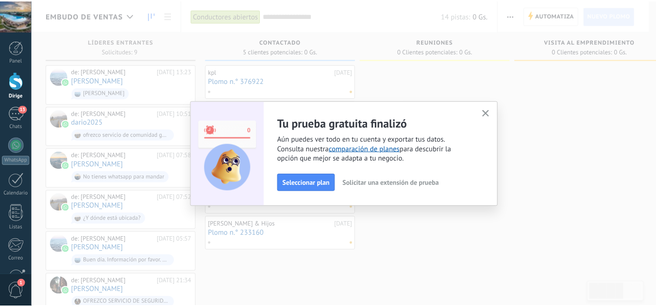
scroll to position [1436, 0]
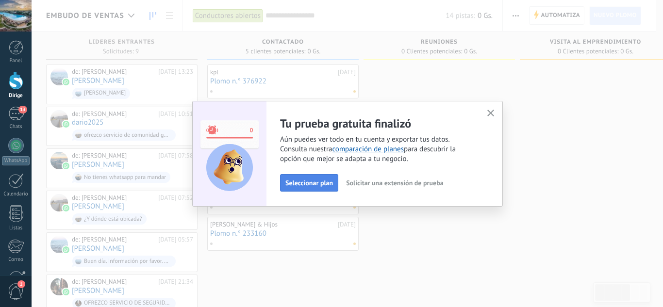
click at [309, 183] on font "Seleccionar plan" at bounding box center [310, 183] width 48 height 9
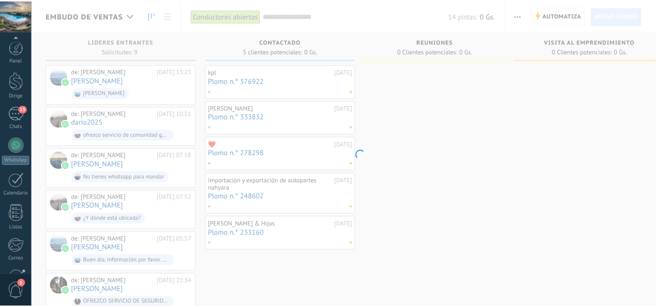
scroll to position [97, 0]
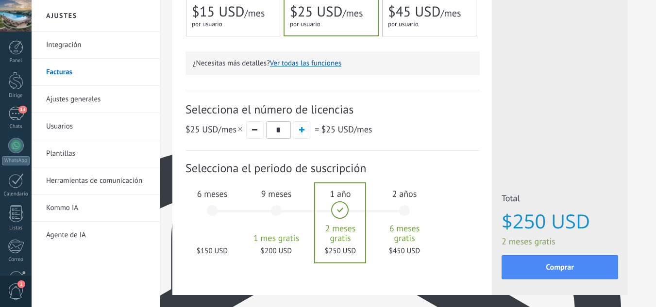
scroll to position [299, 0]
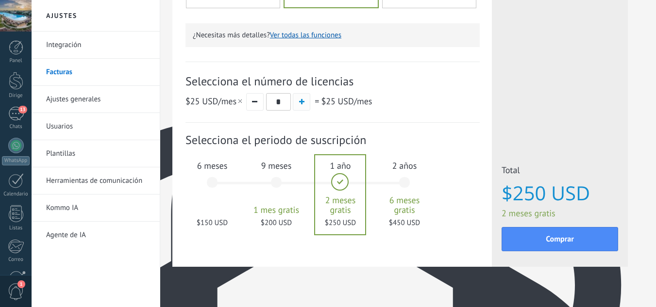
click at [303, 101] on span "button" at bounding box center [301, 101] width 5 height 5
click at [256, 104] on button "button" at bounding box center [254, 101] width 17 height 17
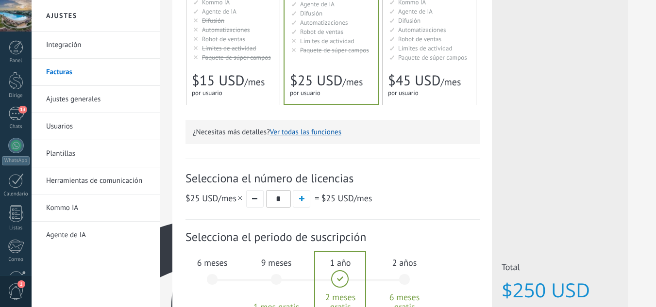
click at [333, 88] on font "$25 USD" at bounding box center [316, 80] width 52 height 18
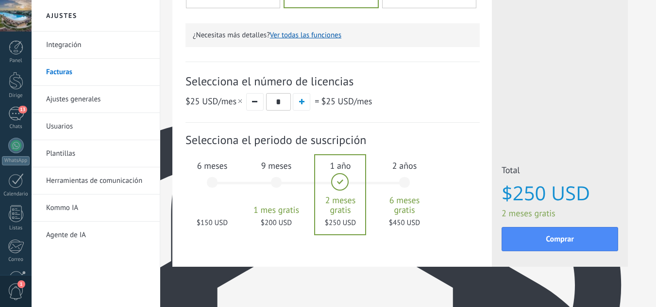
scroll to position [315, 0]
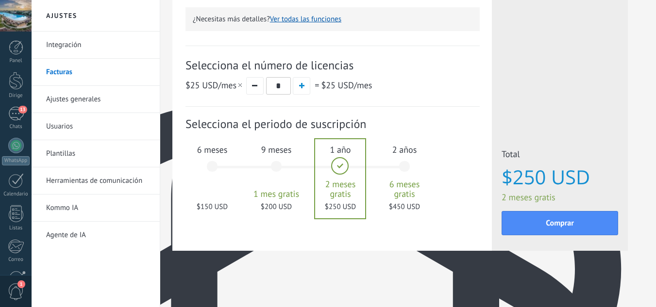
click at [210, 169] on div "6 meses $150 USD" at bounding box center [212, 171] width 52 height 68
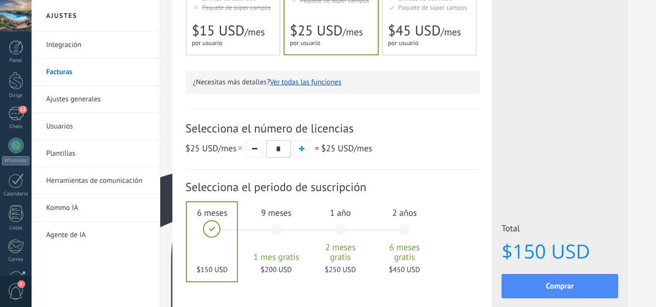
scroll to position [218, 0]
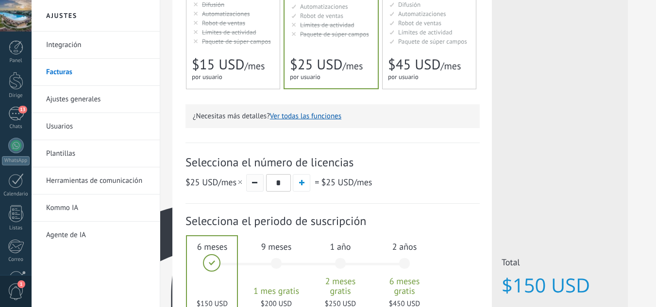
click at [255, 185] on button "button" at bounding box center [254, 182] width 17 height 17
click at [301, 184] on span "button" at bounding box center [301, 182] width 5 height 5
click at [252, 184] on button "button" at bounding box center [254, 182] width 17 height 17
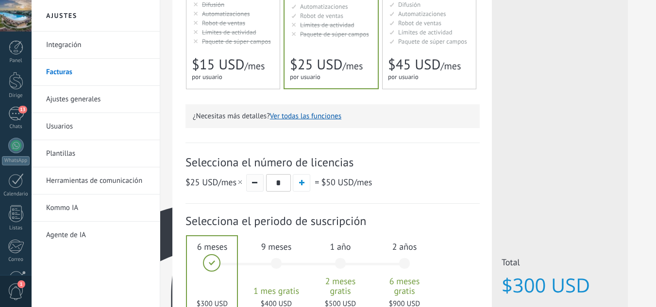
type input "*"
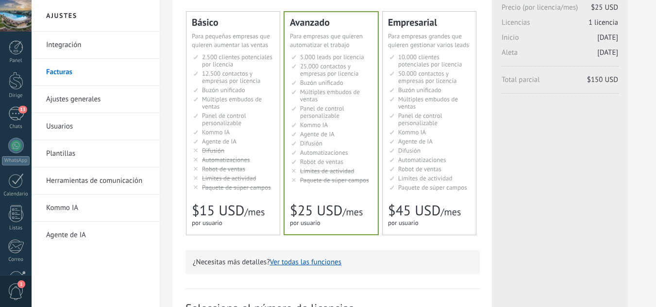
scroll to position [0, 0]
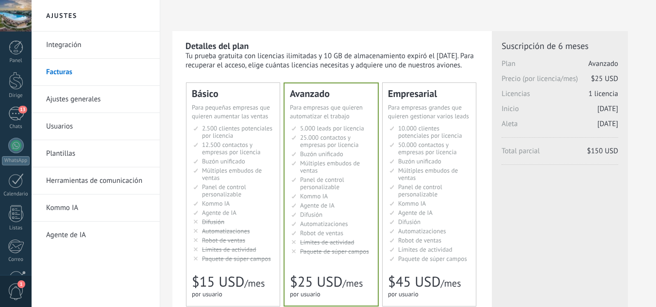
click at [330, 187] on font "Panel de control personalizable" at bounding box center [322, 184] width 44 height 16
type textarea "**********"
click at [330, 186] on font "Panel de control personalizable" at bounding box center [322, 184] width 44 height 16
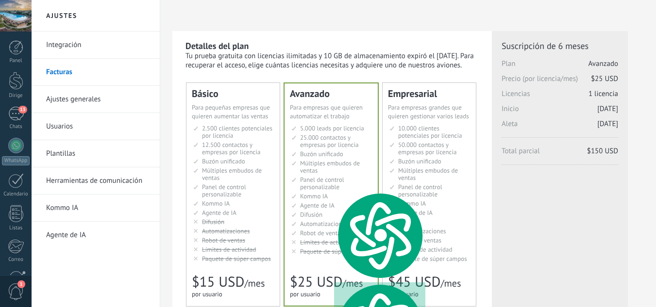
click at [341, 234] on font "Robot de ventas" at bounding box center [321, 233] width 43 height 8
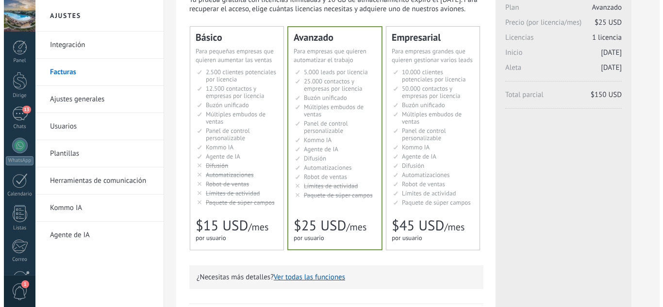
scroll to position [146, 0]
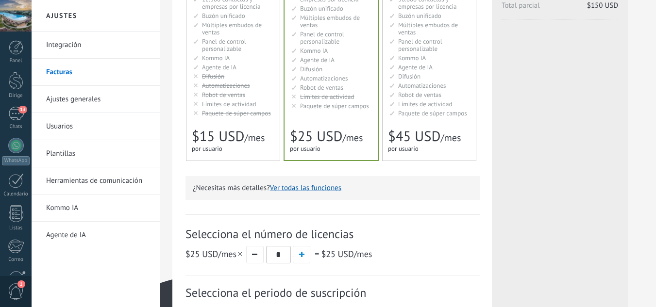
click at [317, 189] on font "Ver todas las funciones" at bounding box center [305, 188] width 71 height 9
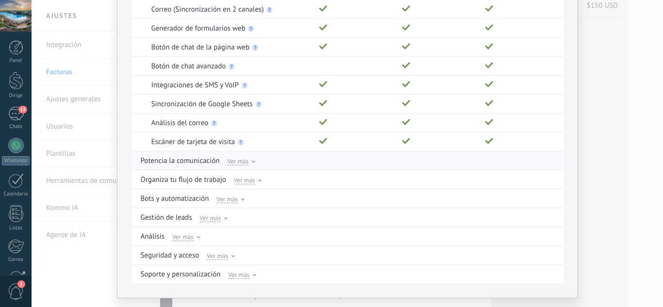
click at [252, 162] on icon at bounding box center [253, 162] width 3 height 2
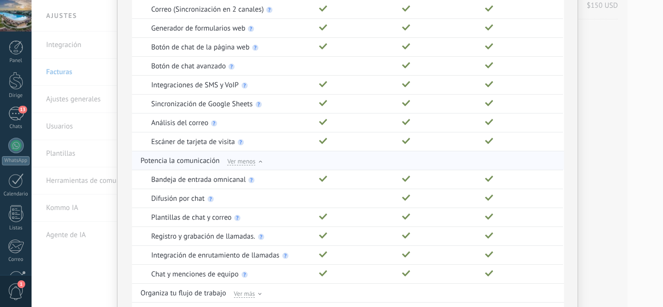
click at [259, 161] on div at bounding box center [260, 163] width 3 height 4
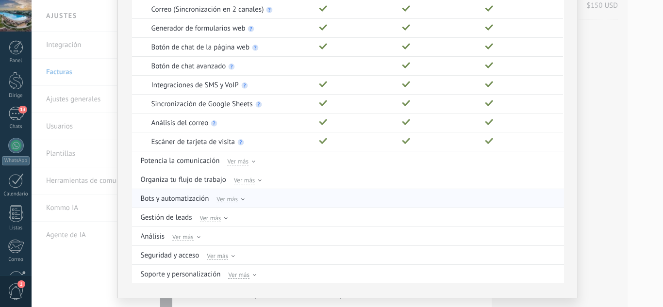
click at [241, 200] on icon at bounding box center [242, 200] width 3 height 2
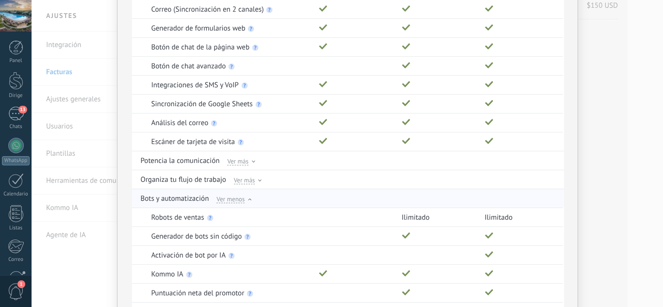
click at [247, 198] on div "Ver menos" at bounding box center [234, 198] width 35 height 9
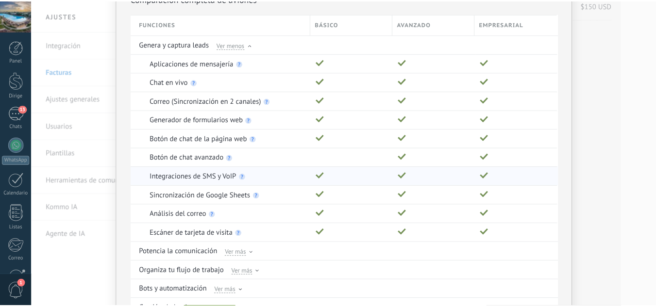
scroll to position [0, 0]
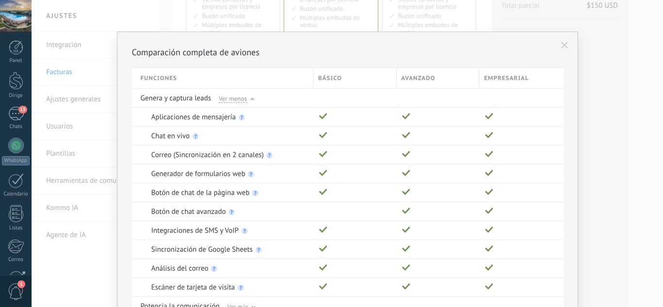
click at [562, 44] on icon at bounding box center [564, 45] width 7 height 7
